Goal: Find specific page/section: Locate a particular part of the current website

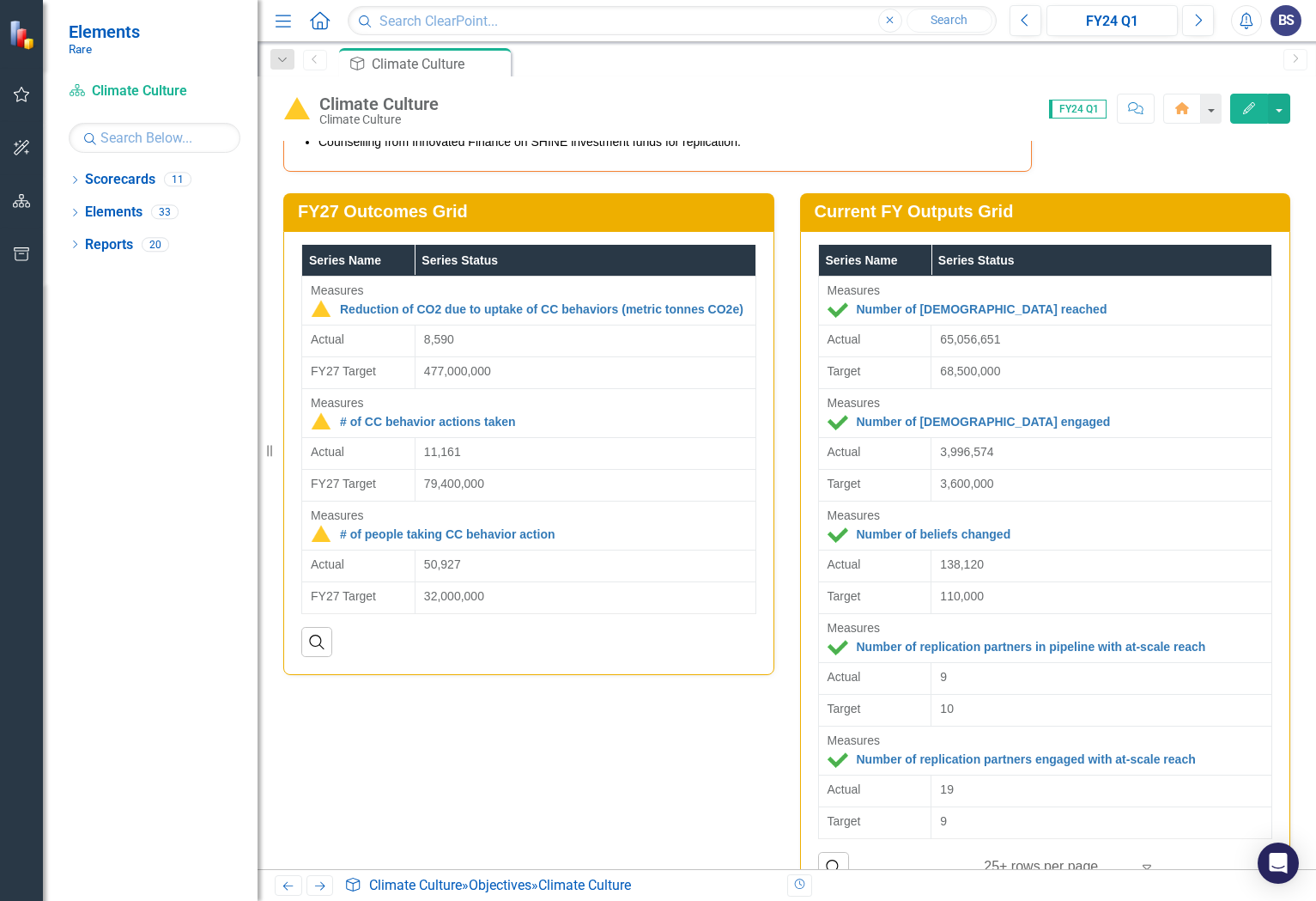
scroll to position [4349, 0]
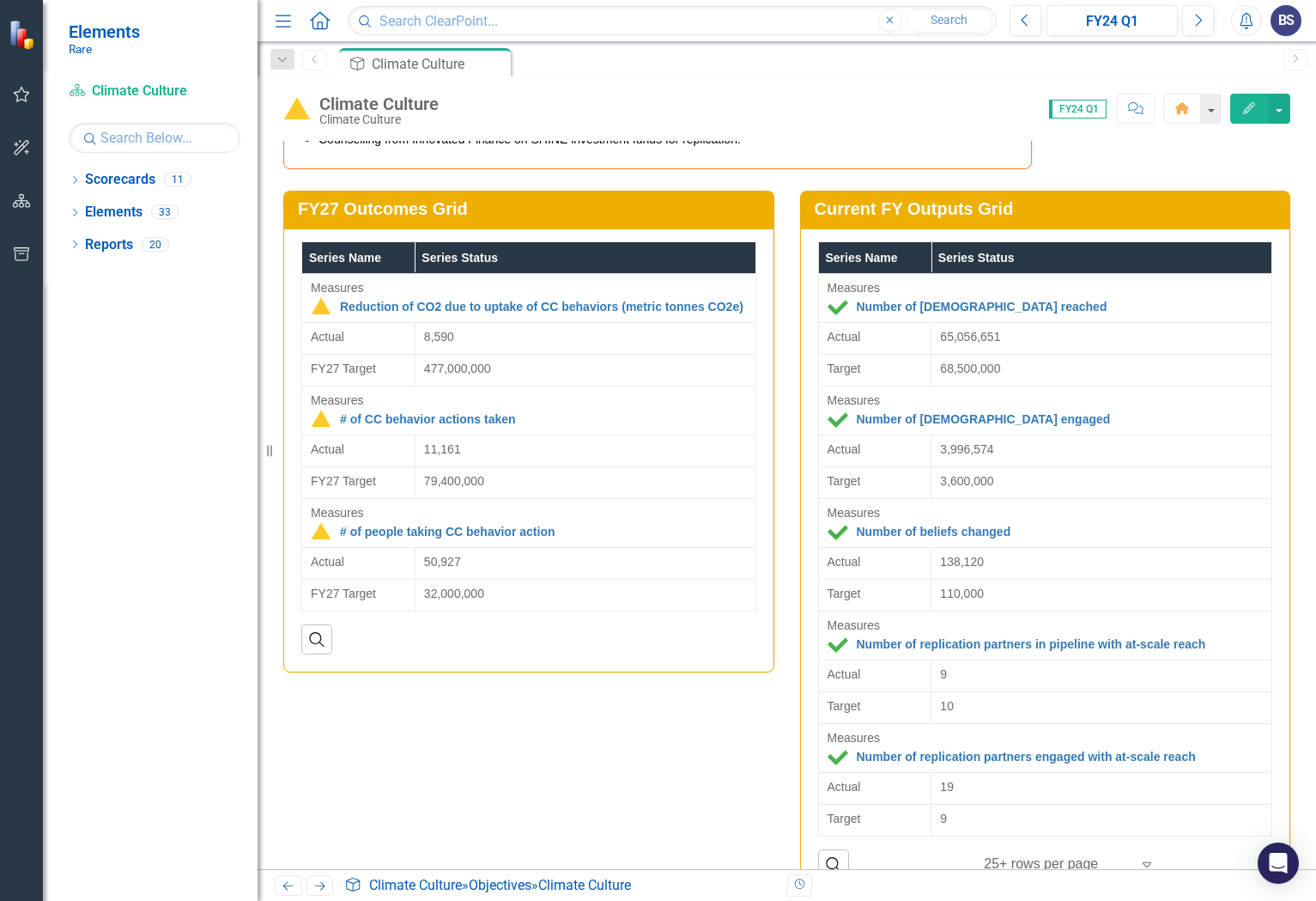
drag, startPoint x: 1187, startPoint y: 330, endPoint x: 1251, endPoint y: 330, distance: 64.0
click at [1251, 330] on td "65,056,651" at bounding box center [1101, 339] width 341 height 32
click at [1058, 332] on div "65,056,651" at bounding box center [1101, 336] width 323 height 17
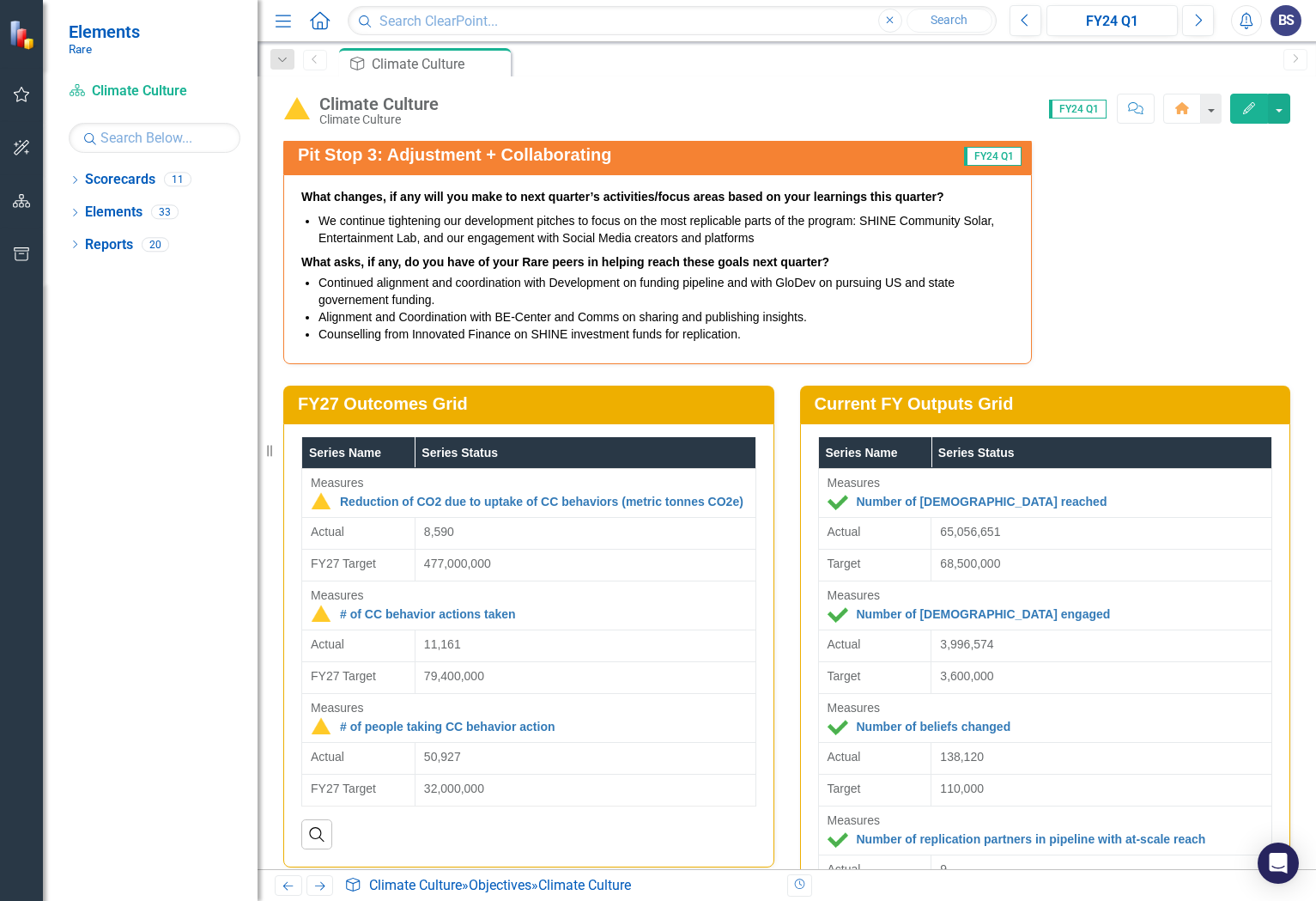
scroll to position [4121, 0]
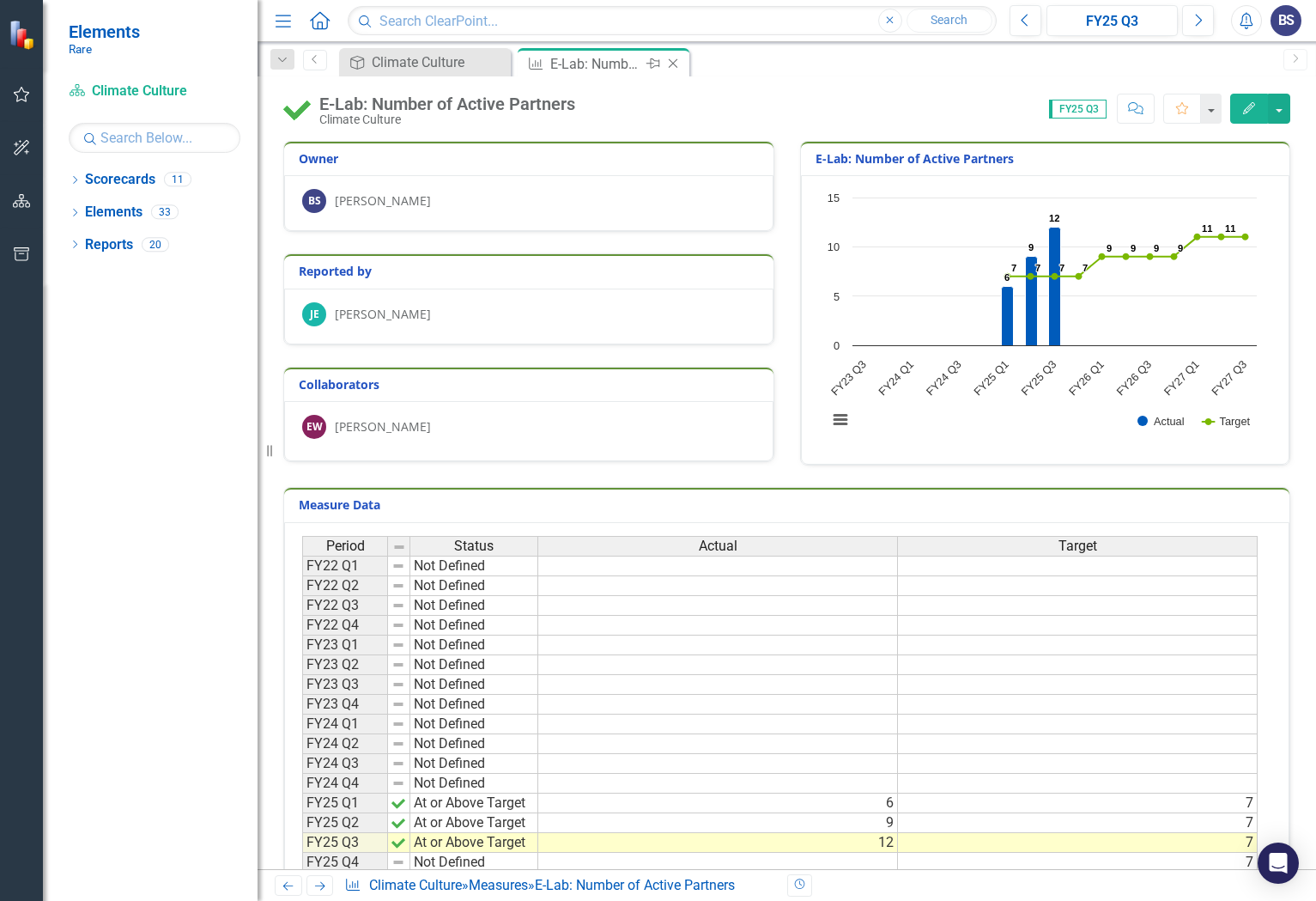
click at [647, 64] on icon "Pin" at bounding box center [654, 63] width 14 height 17
click at [408, 63] on div "E-Lab: Number of Active Partners" at bounding box center [428, 65] width 113 height 22
click at [394, 65] on div "E-Lab: Number of Active Partners" at bounding box center [428, 65] width 113 height 22
click at [386, 66] on div "E-Lab: Number of Active Partners" at bounding box center [428, 65] width 113 height 22
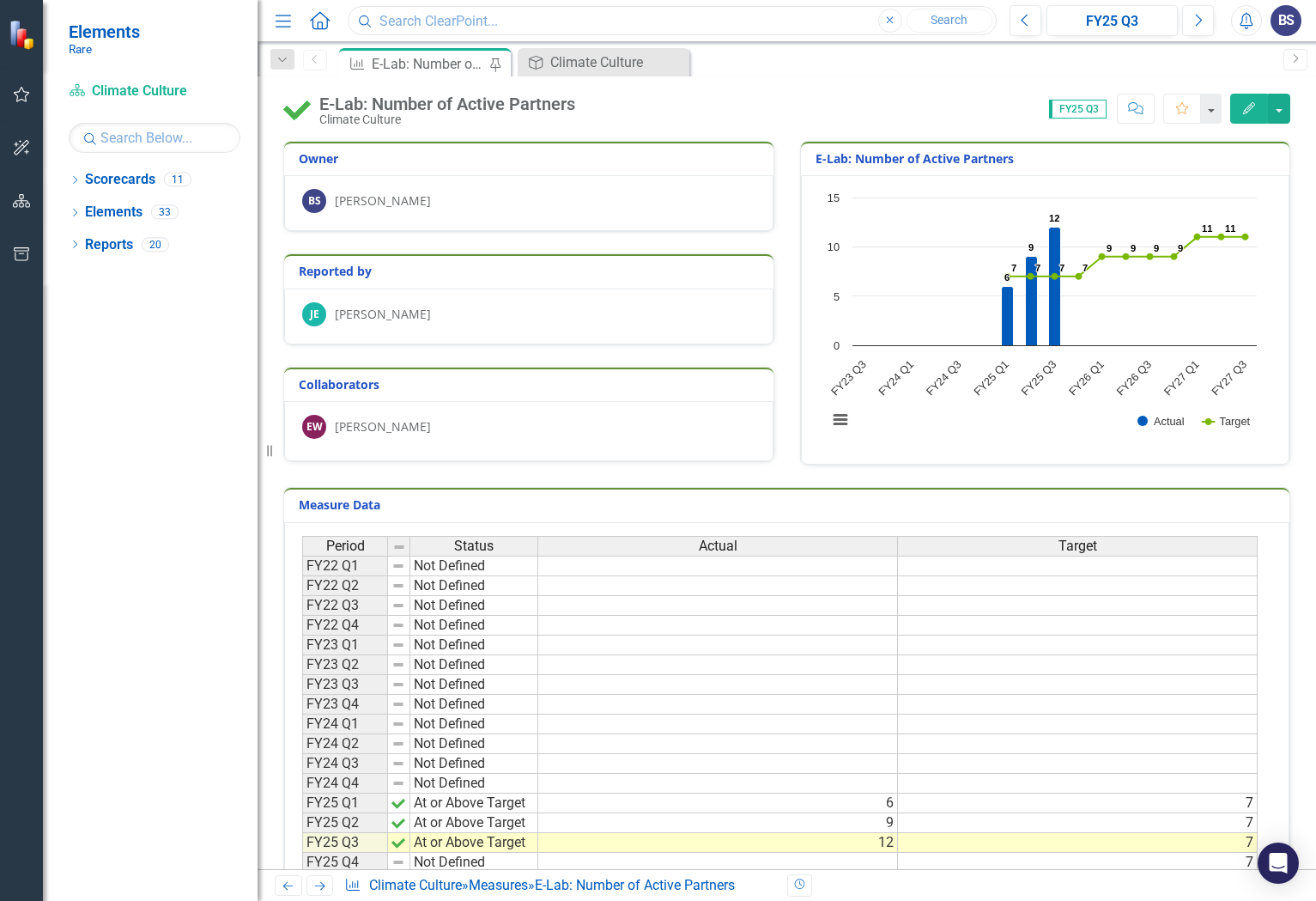
click at [405, 25] on input "text" at bounding box center [672, 21] width 649 height 30
type input "E-Lab"
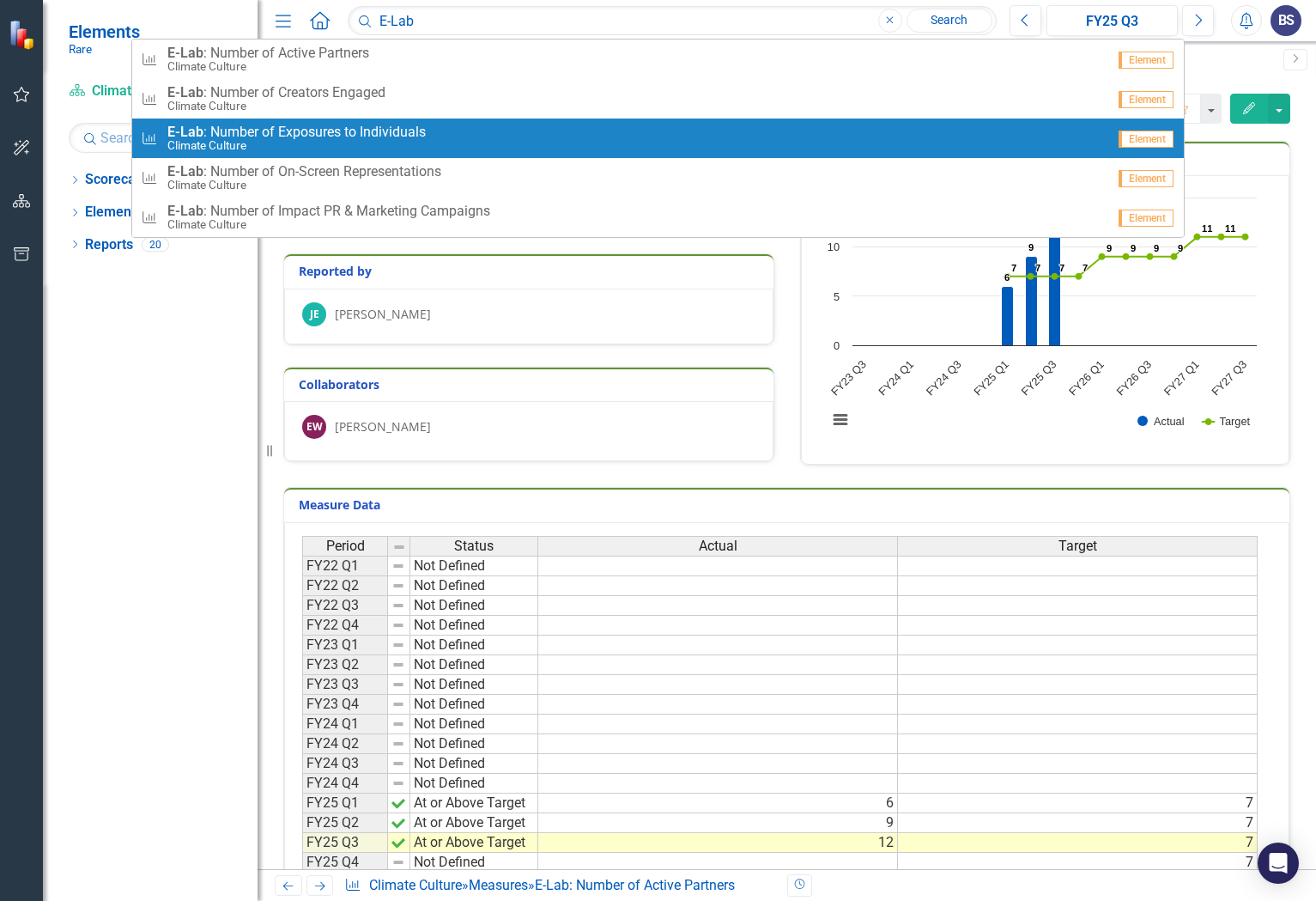
click at [397, 135] on span "E-Lab : Number of Exposures to Individuals" at bounding box center [296, 132] width 258 height 16
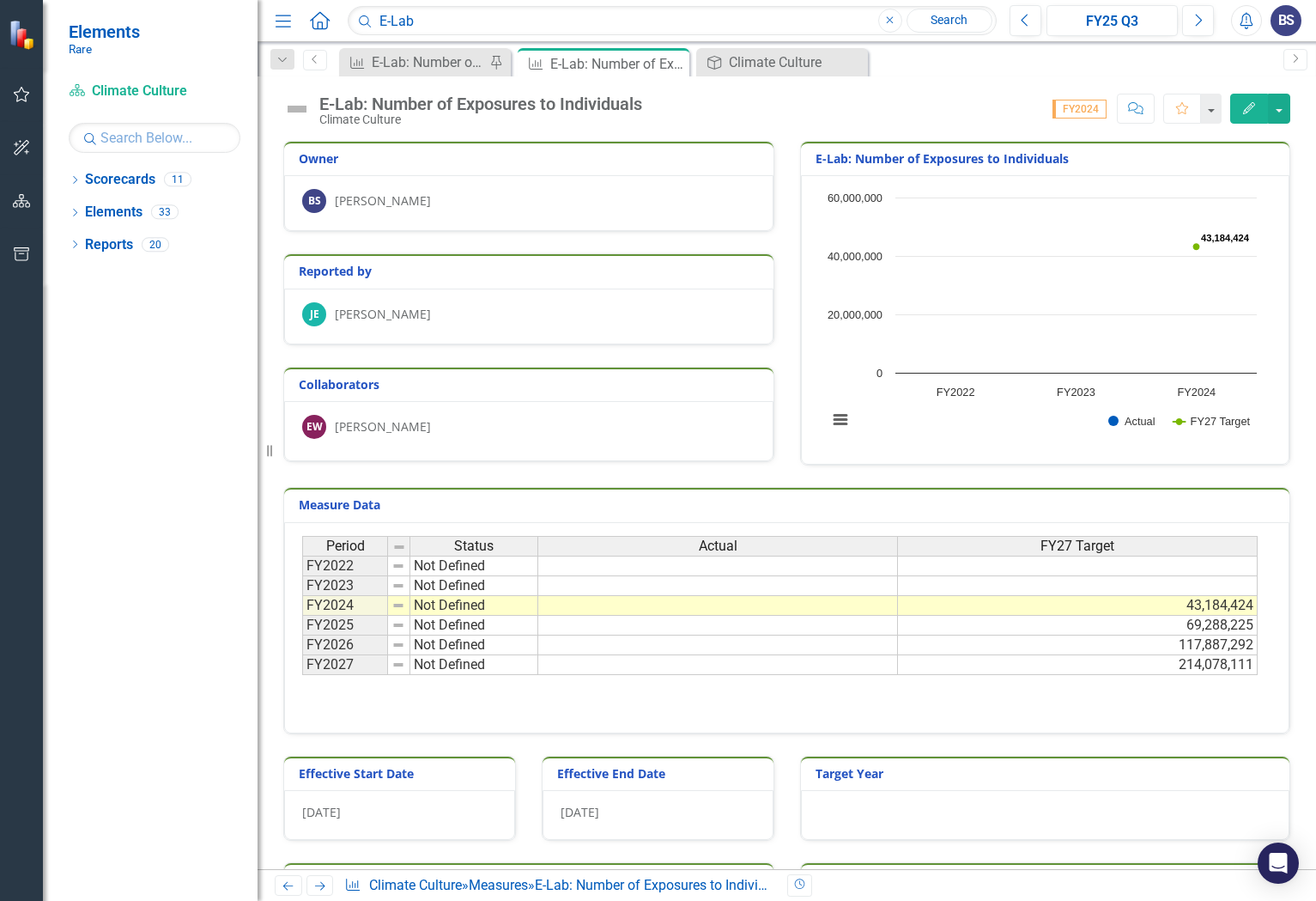
click at [1206, 70] on div "Measure E-Lab: Number of Active Partners Pin Measure E-Lab: Number of Exposures…" at bounding box center [805, 62] width 939 height 28
click at [1033, 504] on h3 "Measure Data" at bounding box center [790, 504] width 982 height 13
